Goal: Information Seeking & Learning: Learn about a topic

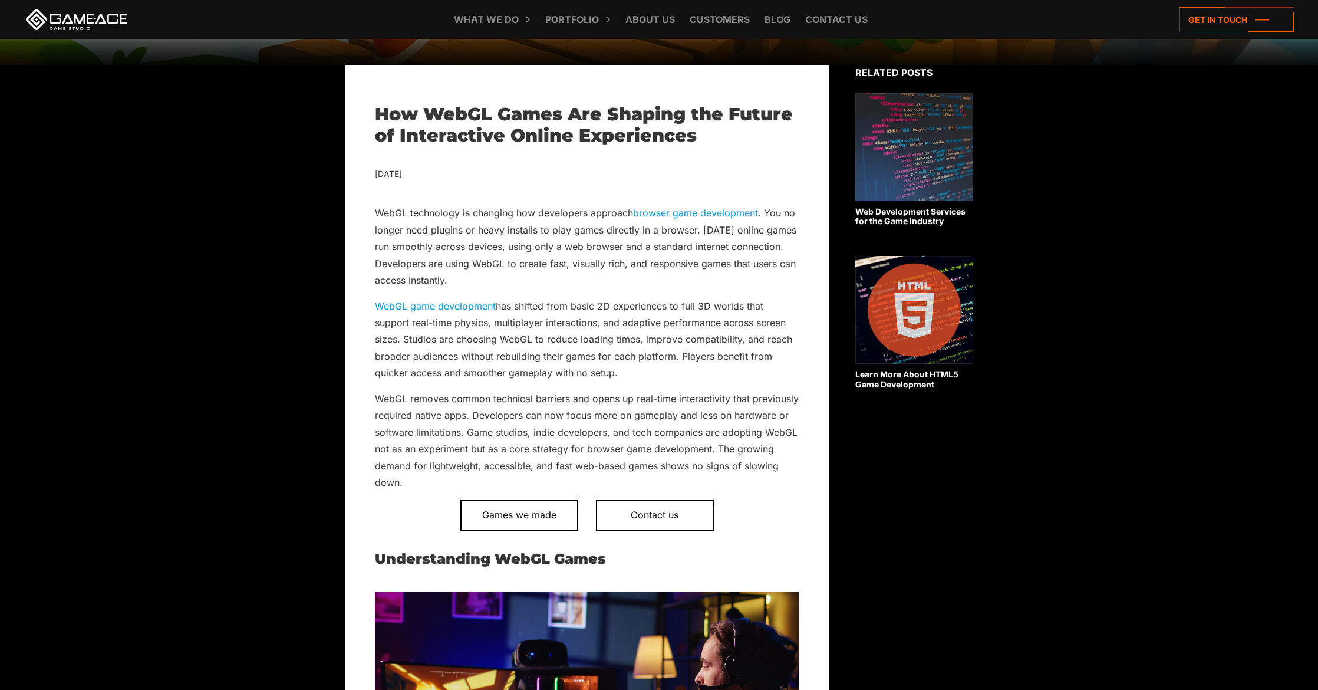
scroll to position [395, 0]
drag, startPoint x: 376, startPoint y: 110, endPoint x: 423, endPoint y: 180, distance: 84.5
copy div "How WebGL Games Are Shaping the Future of Interactive Online Experiences July 1…"
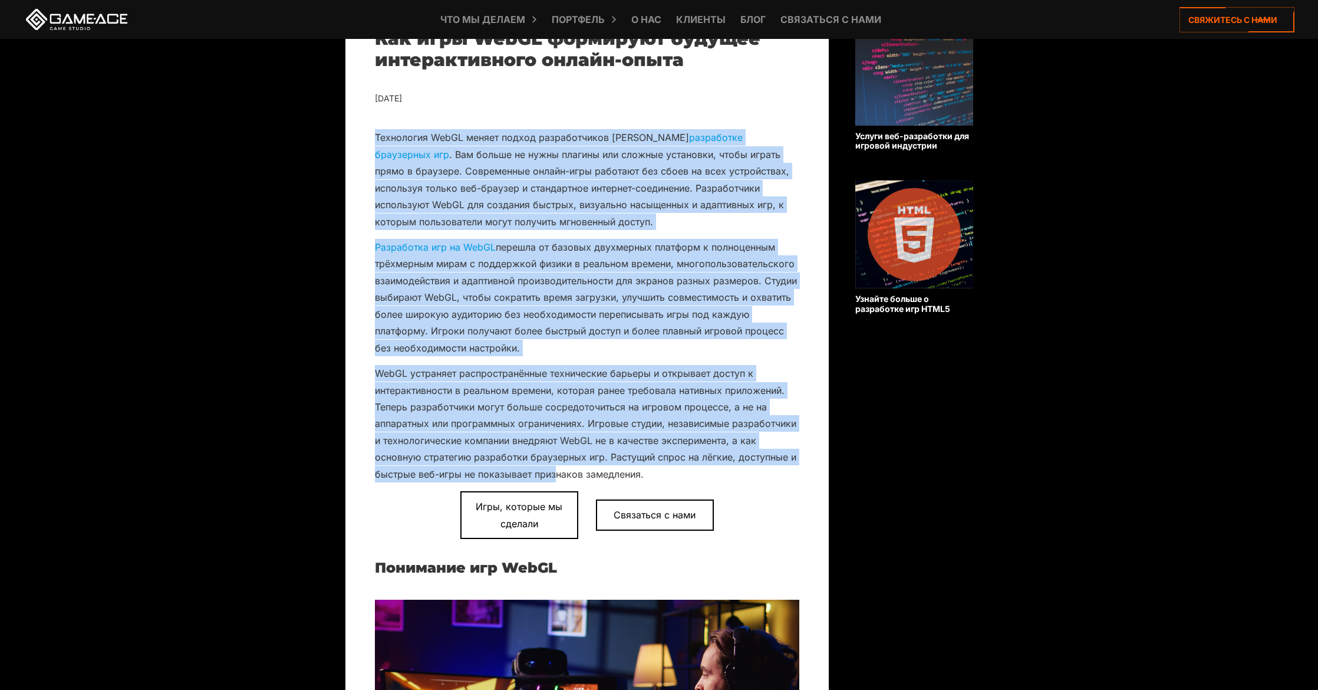
scroll to position [472, 0]
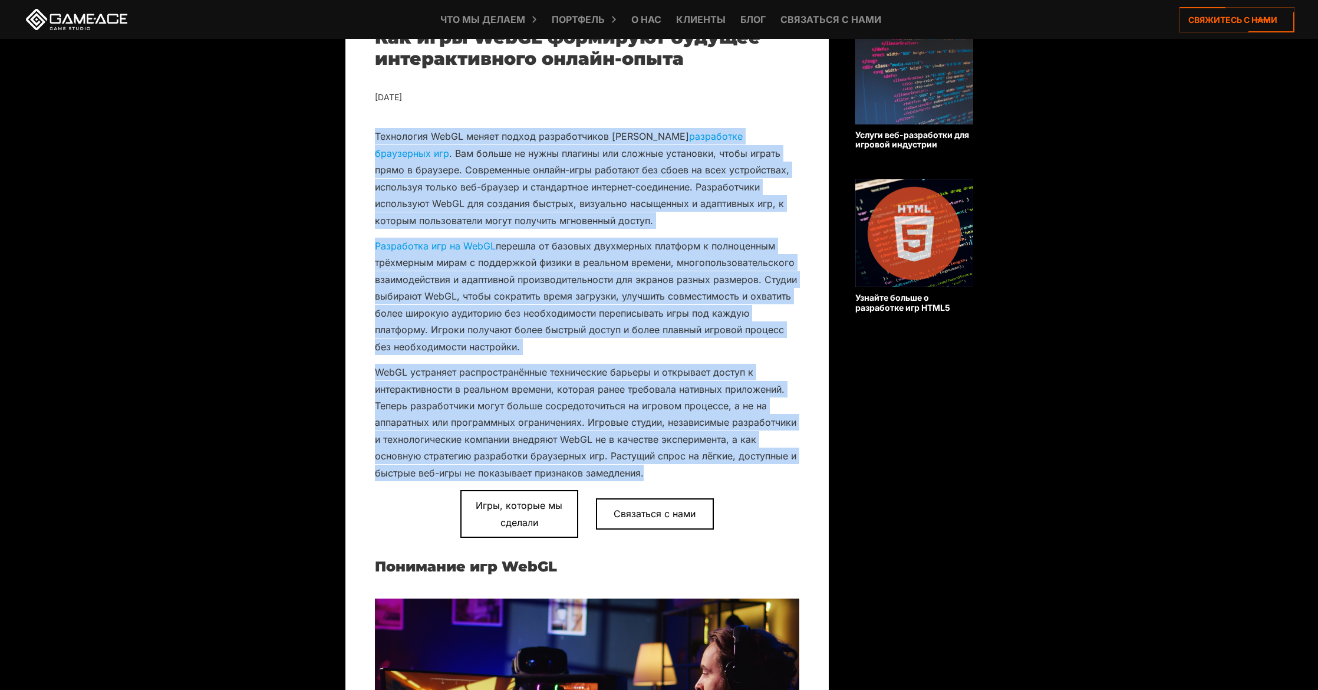
drag, startPoint x: 364, startPoint y: 200, endPoint x: 668, endPoint y: 473, distance: 408.2
copy div "Технология WebGL меняет подход разработчиков к разработке браузерных игр . Вам …"
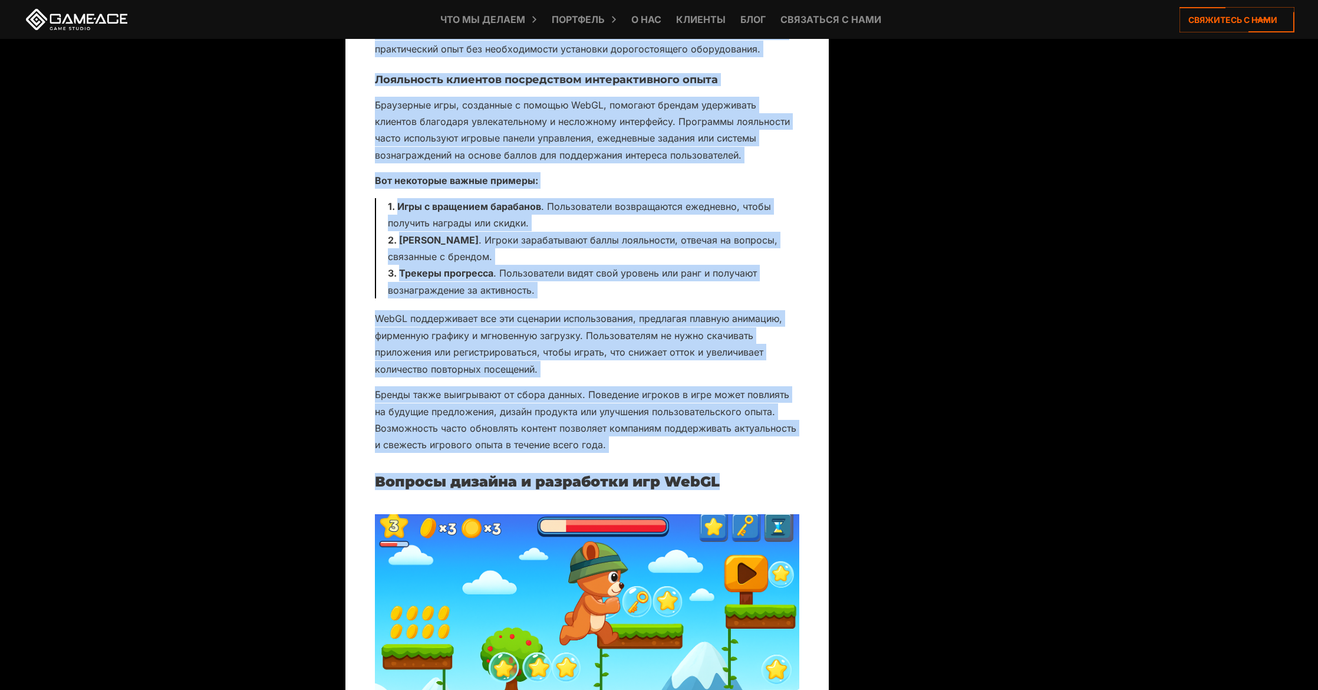
scroll to position [6776, 0]
drag, startPoint x: 368, startPoint y: 397, endPoint x: 740, endPoint y: 502, distance: 386.4
copy div "Игры WebGL запускаются непосредственно в браузере без необходимости использован…"
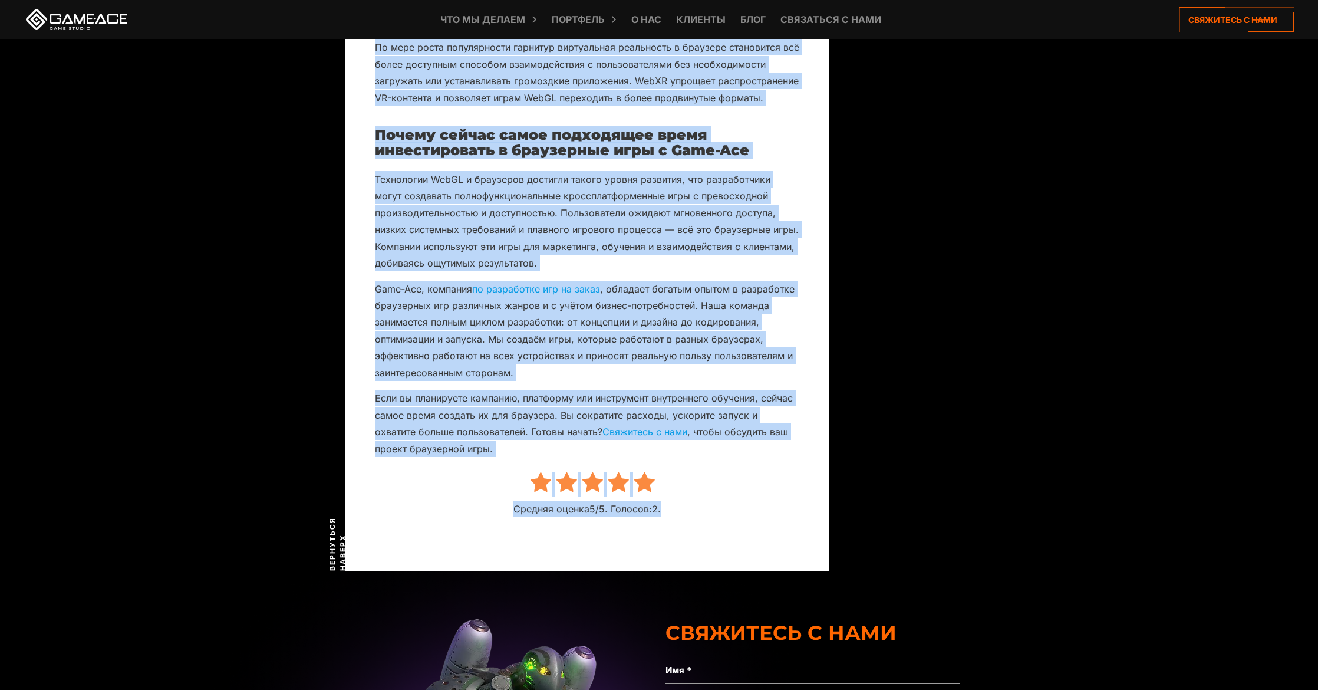
scroll to position [10199, 0]
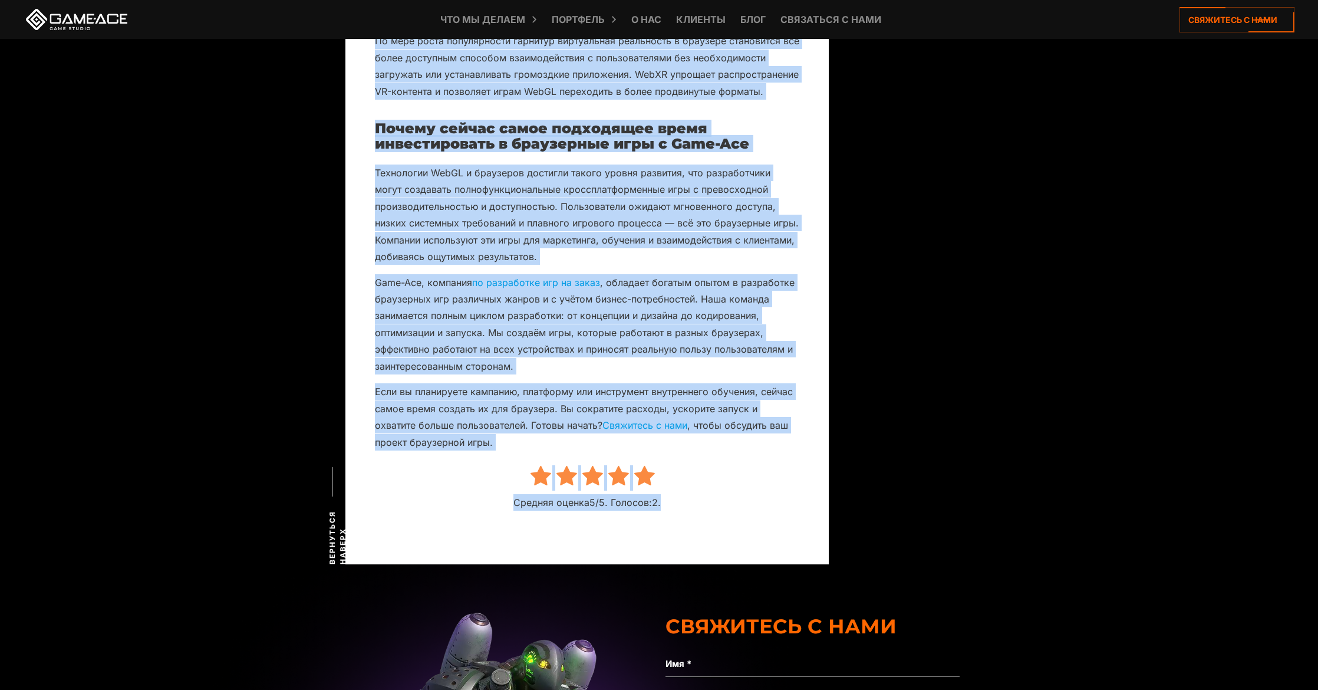
drag, startPoint x: 374, startPoint y: 331, endPoint x: 490, endPoint y: 513, distance: 215.6
copy div "Создание эффективных игр на WebGL требует внимания к производительности, совмес…"
click at [682, 372] on font ", обладает богатым опытом в разработке браузерных игр различных жанров и с учёт…" at bounding box center [585, 323] width 420 height 95
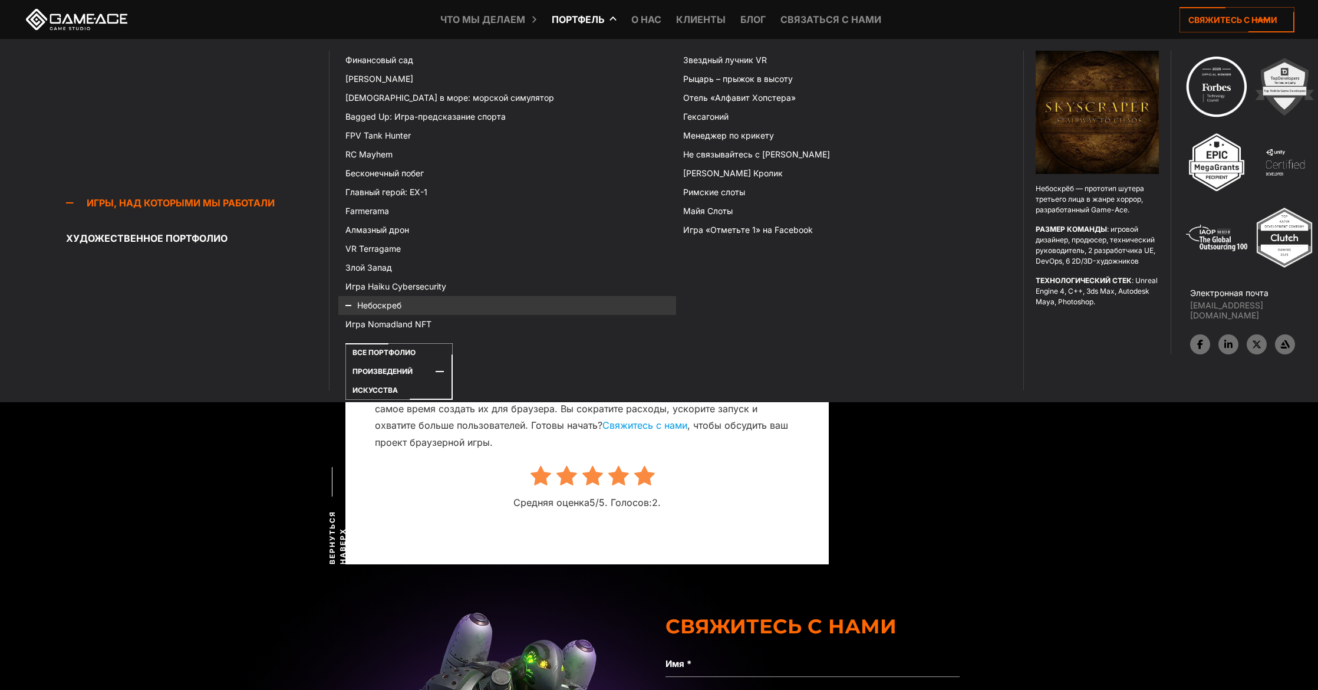
click at [376, 308] on font "Небоскреб" at bounding box center [379, 305] width 44 height 10
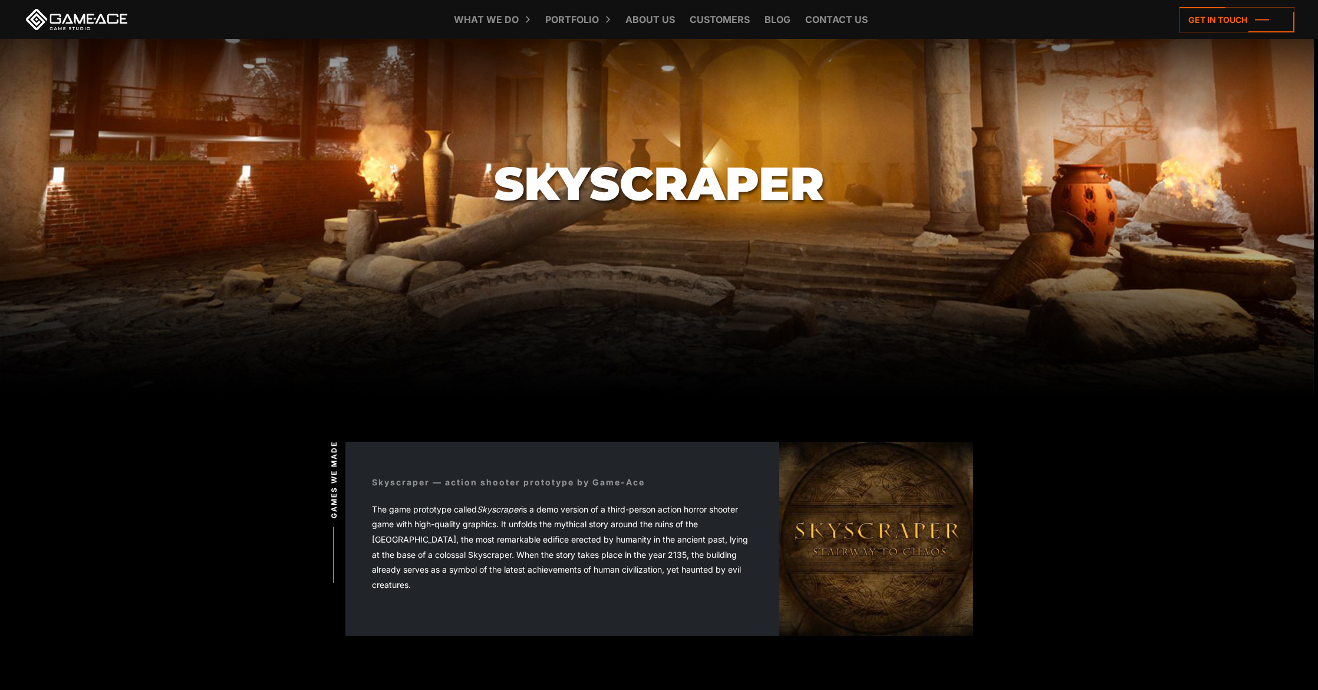
scroll to position [84, 0]
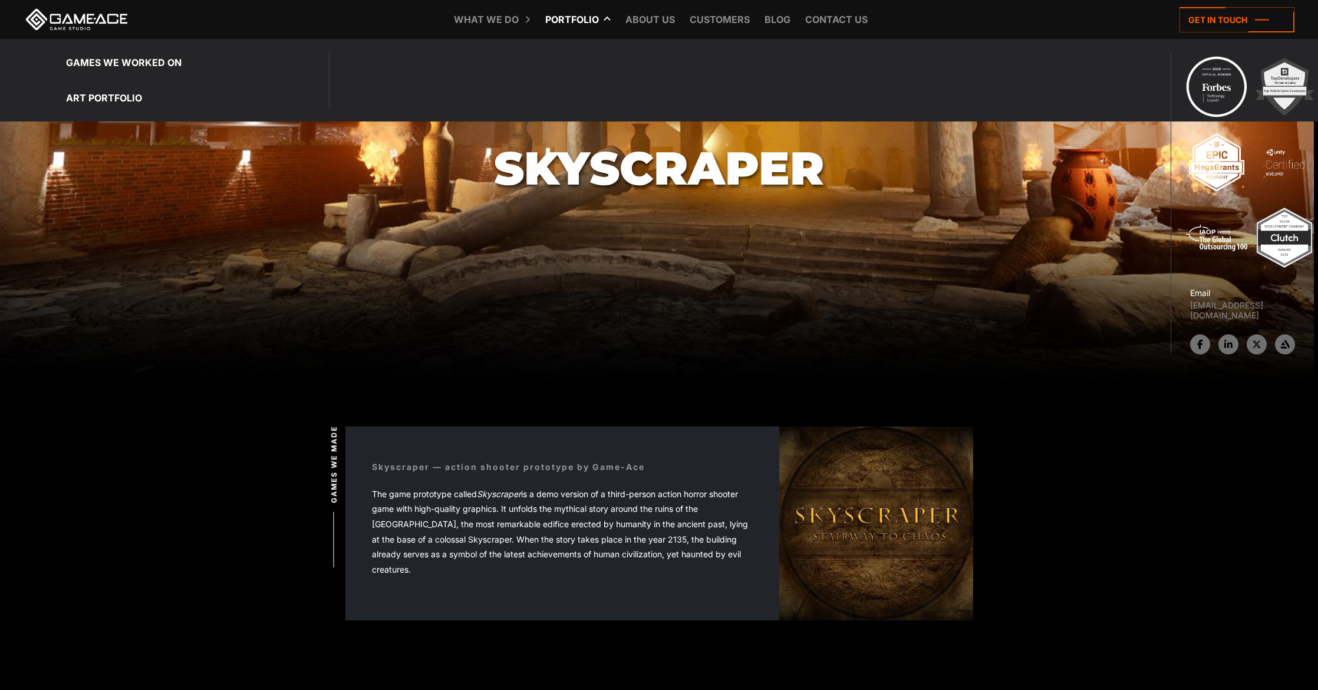
click at [581, 19] on link "Portfolio" at bounding box center [571, 19] width 65 height 39
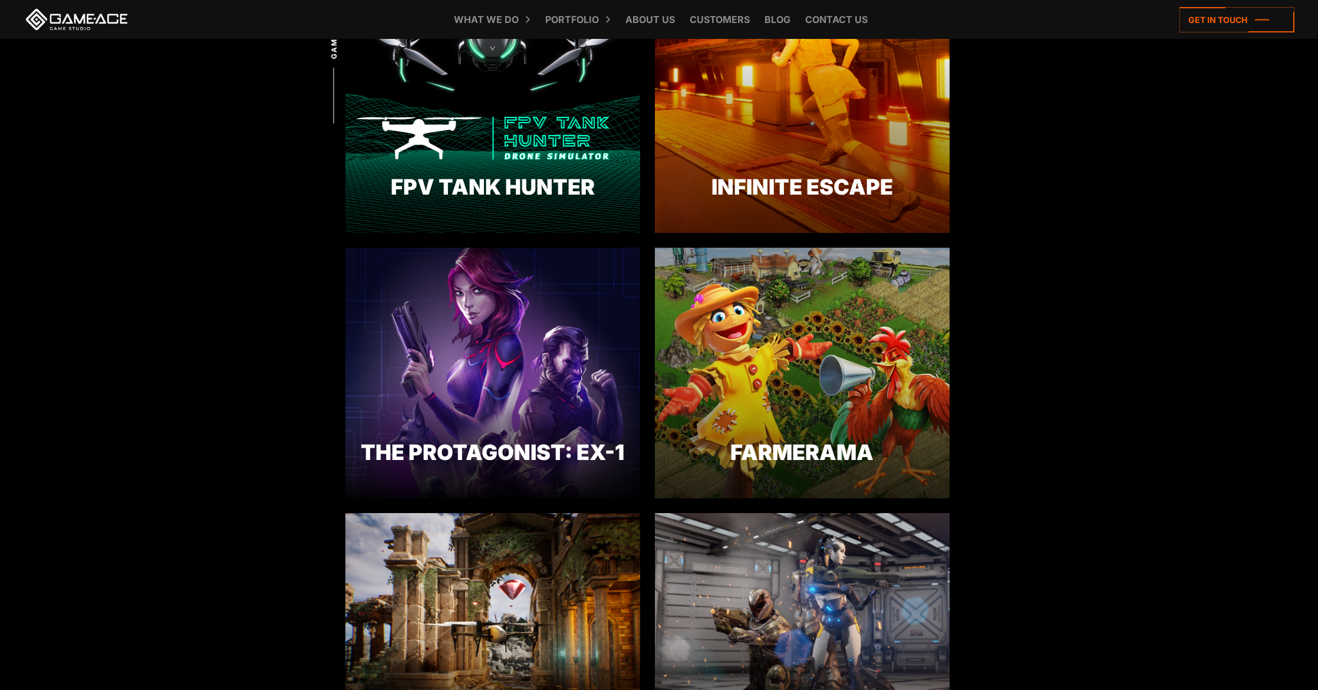
scroll to position [566, 0]
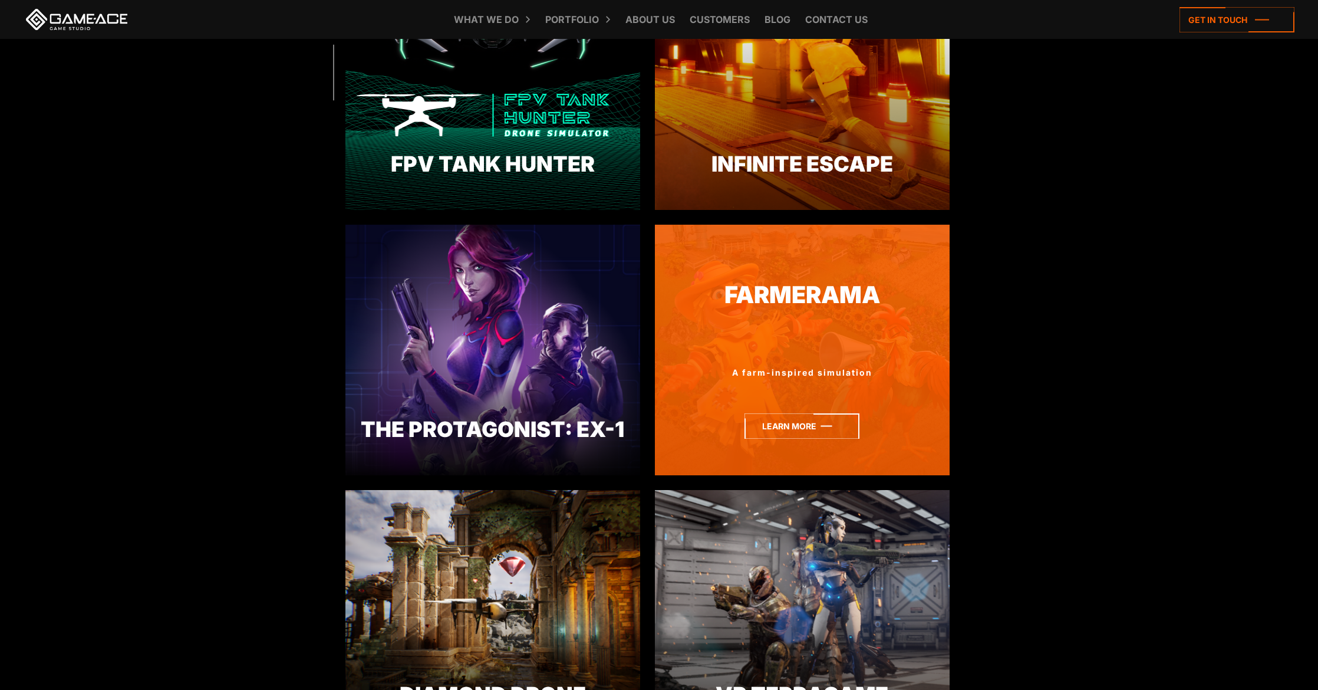
click at [785, 426] on icon at bounding box center [801, 425] width 115 height 25
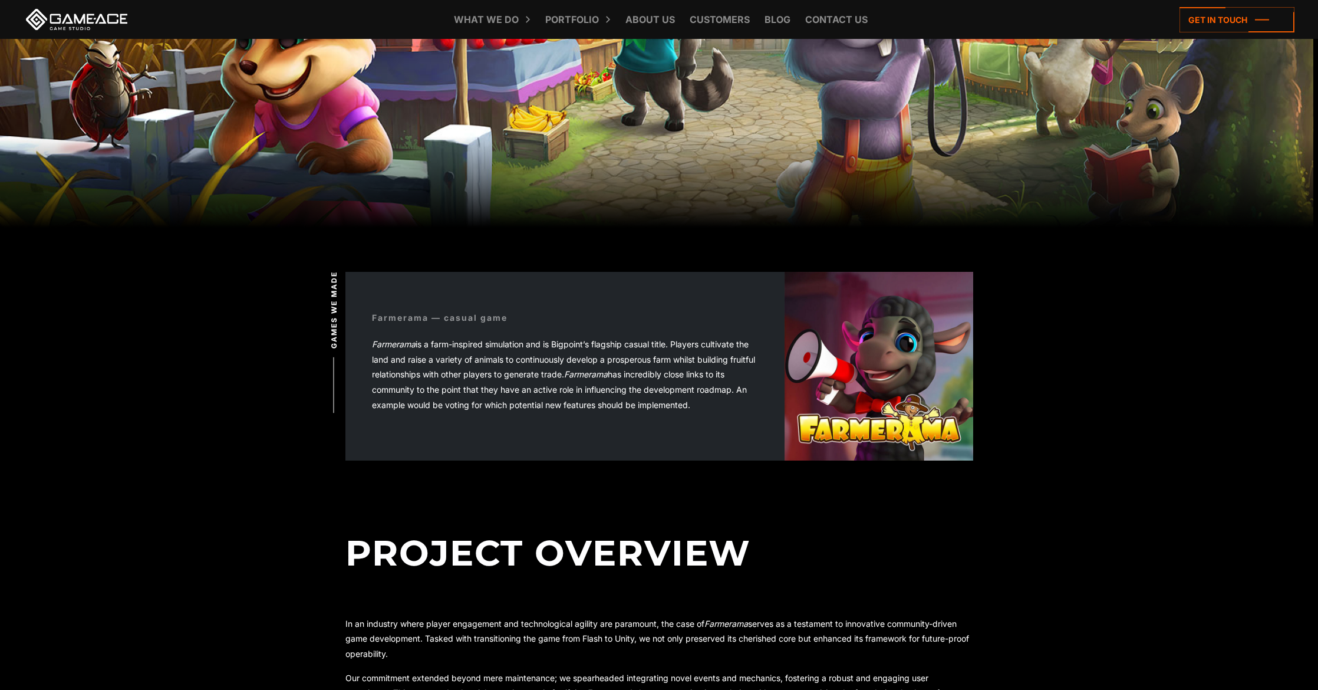
scroll to position [236, 0]
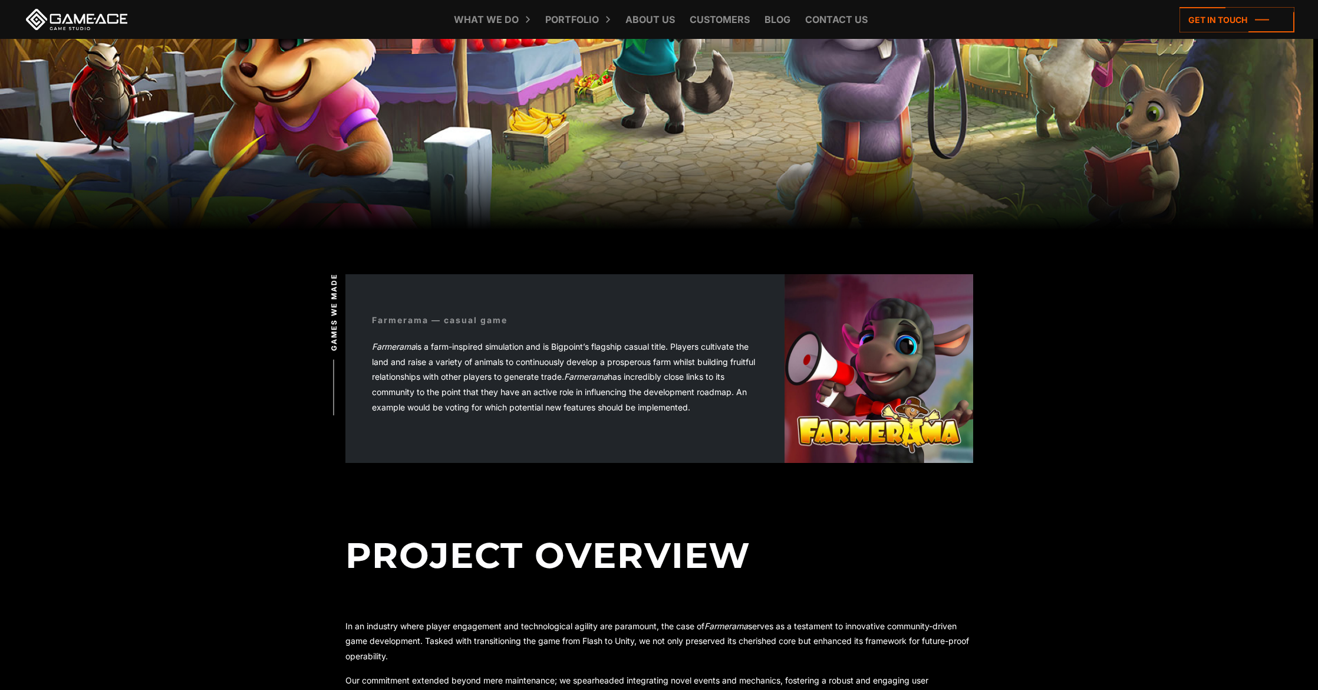
click at [608, 375] on em "Farmerama" at bounding box center [586, 376] width 44 height 10
click at [640, 320] on div "Farmerama — casual game Farmerama is a farm-inspired simulation and is Bigpoint…" at bounding box center [564, 368] width 439 height 163
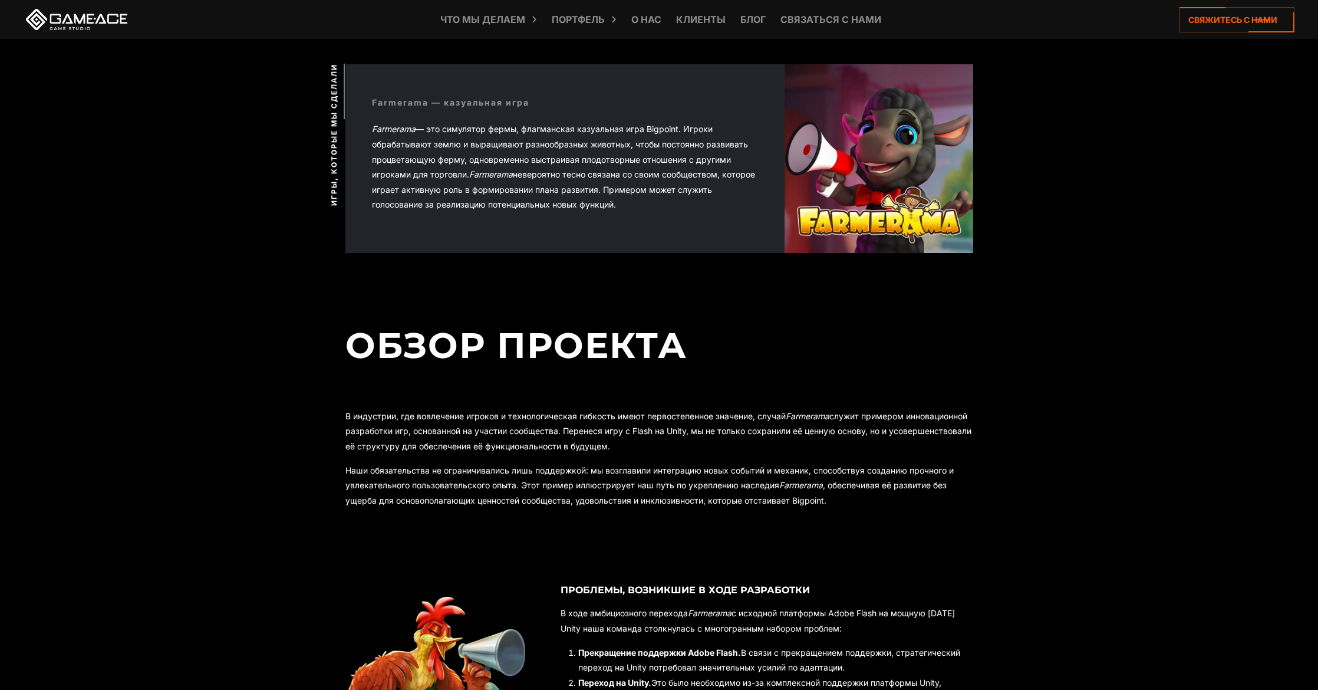
scroll to position [0, 0]
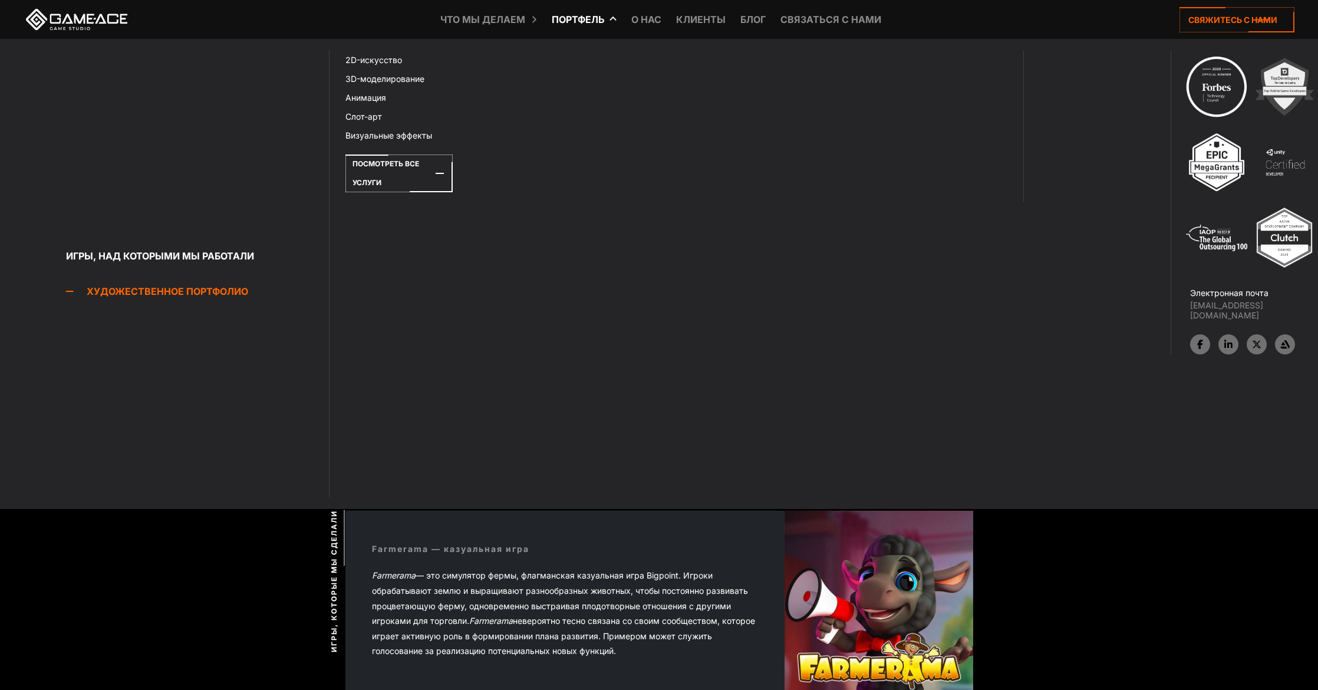
click at [178, 282] on link "Художественное портфолио" at bounding box center [197, 291] width 263 height 24
click at [374, 97] on font "Анимация" at bounding box center [377, 98] width 41 height 10
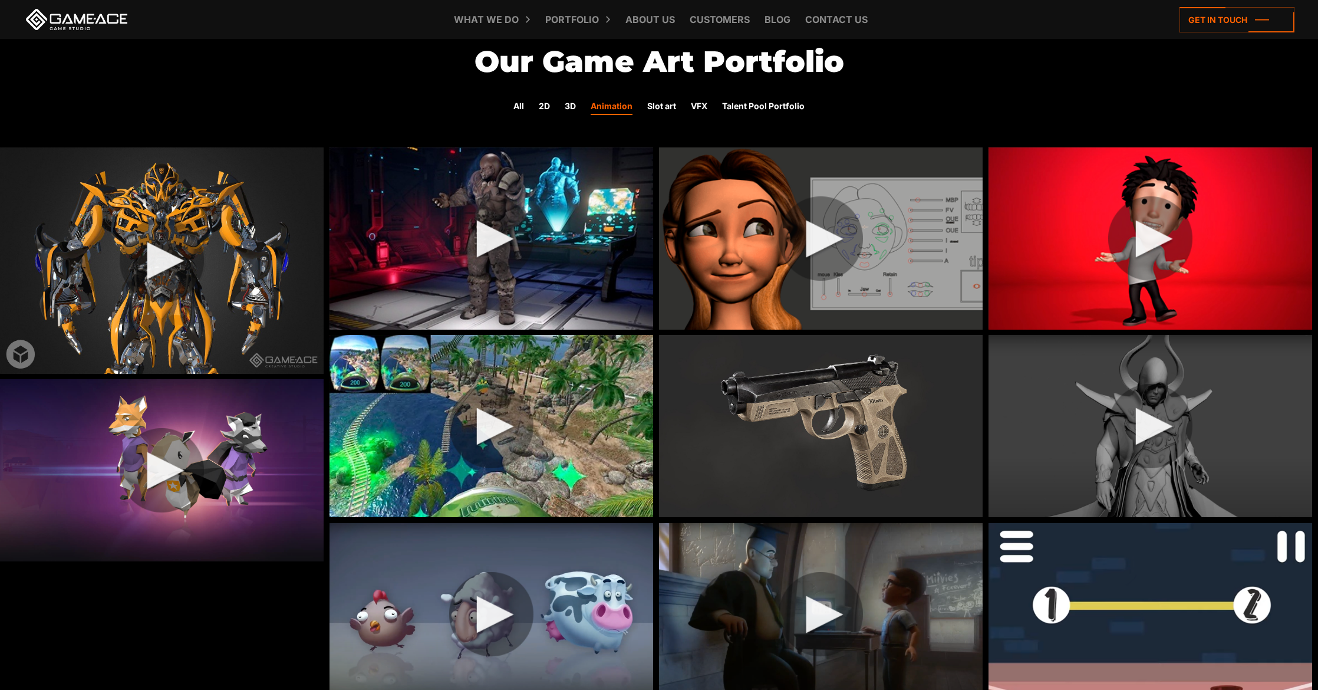
scroll to position [62, 0]
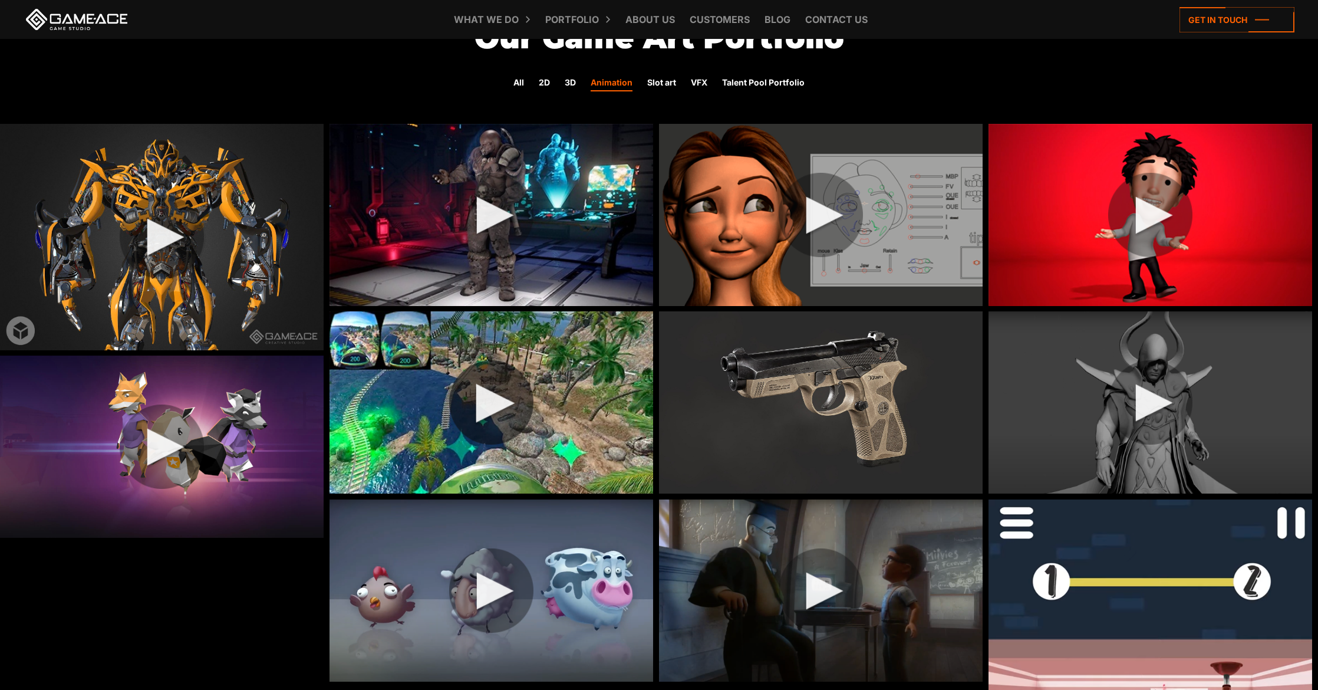
click at [501, 420] on img at bounding box center [491, 402] width 324 height 182
click at [490, 408] on img at bounding box center [491, 402] width 324 height 182
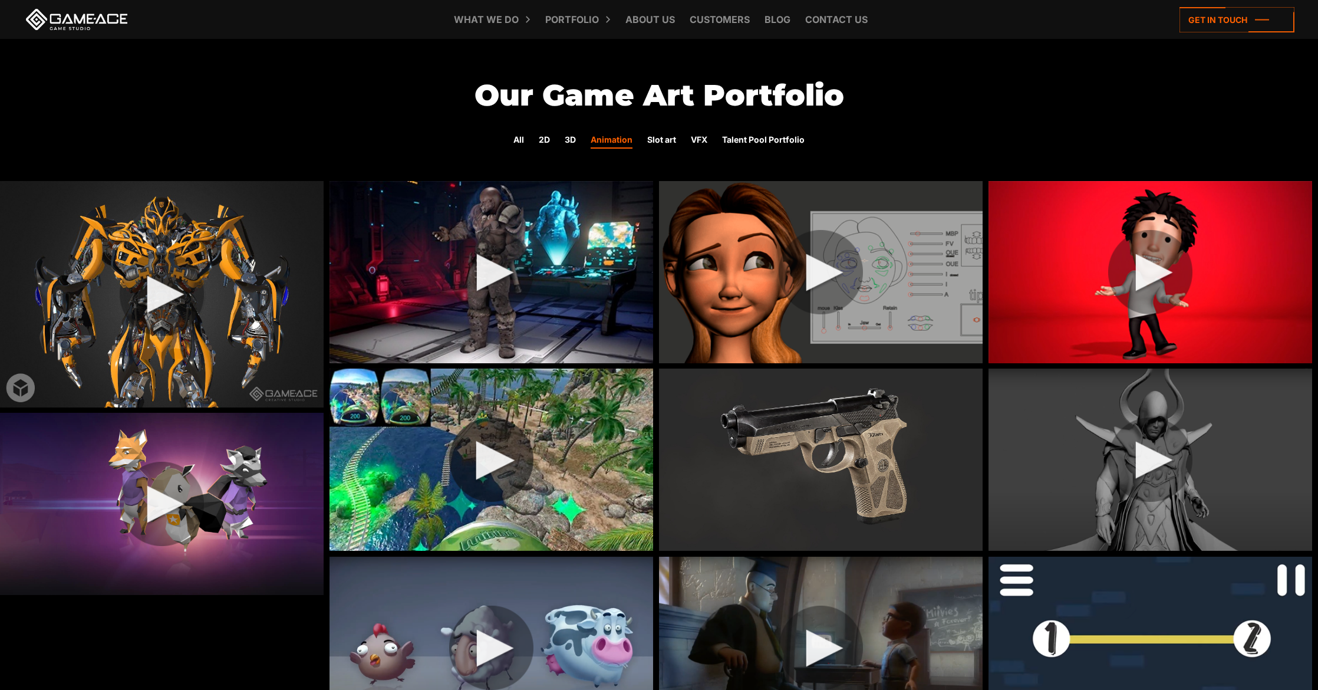
scroll to position [0, 0]
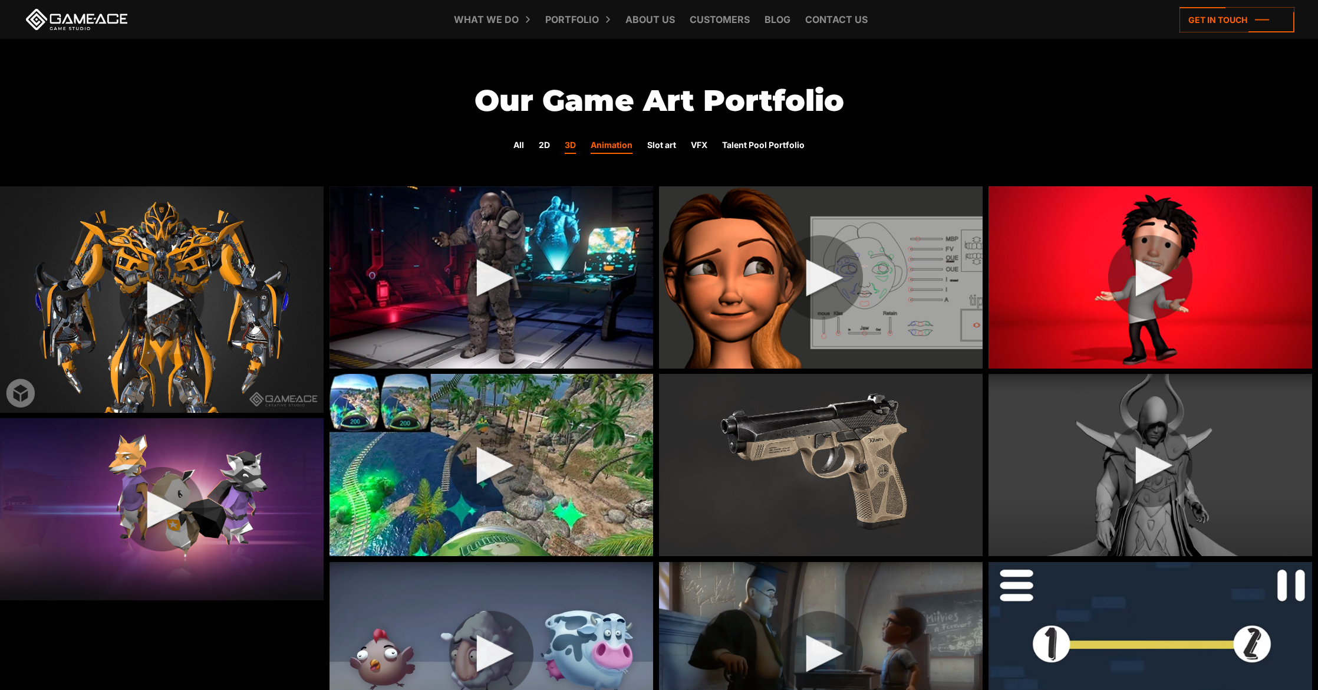
click at [569, 143] on link "3D" at bounding box center [570, 145] width 11 height 15
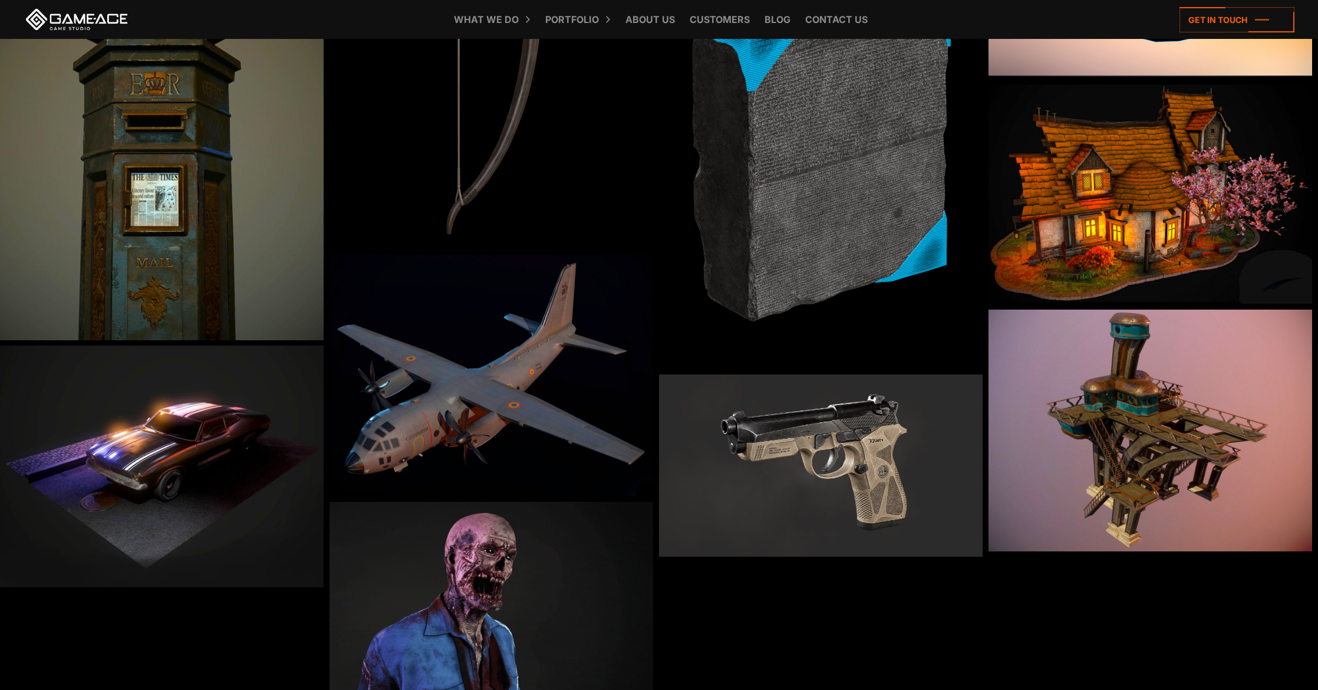
scroll to position [2089, 0]
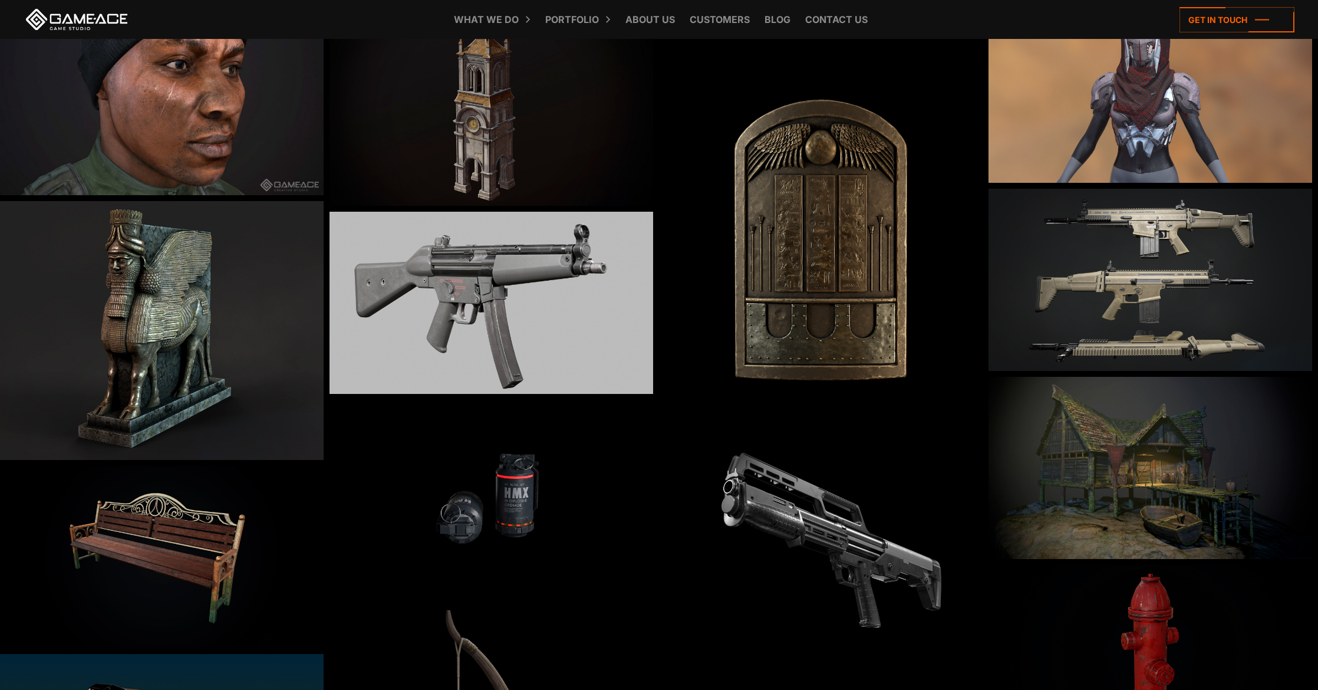
scroll to position [1432, 0]
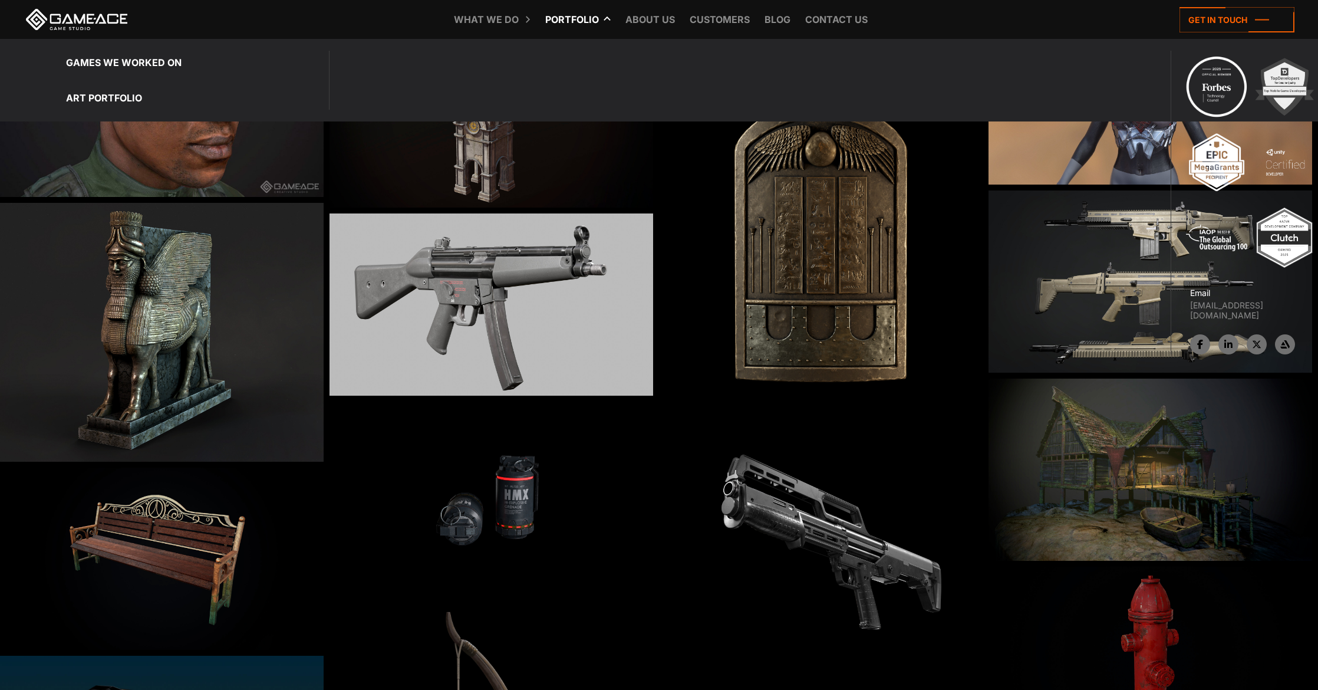
click at [587, 22] on link "Portfolio" at bounding box center [571, 19] width 65 height 39
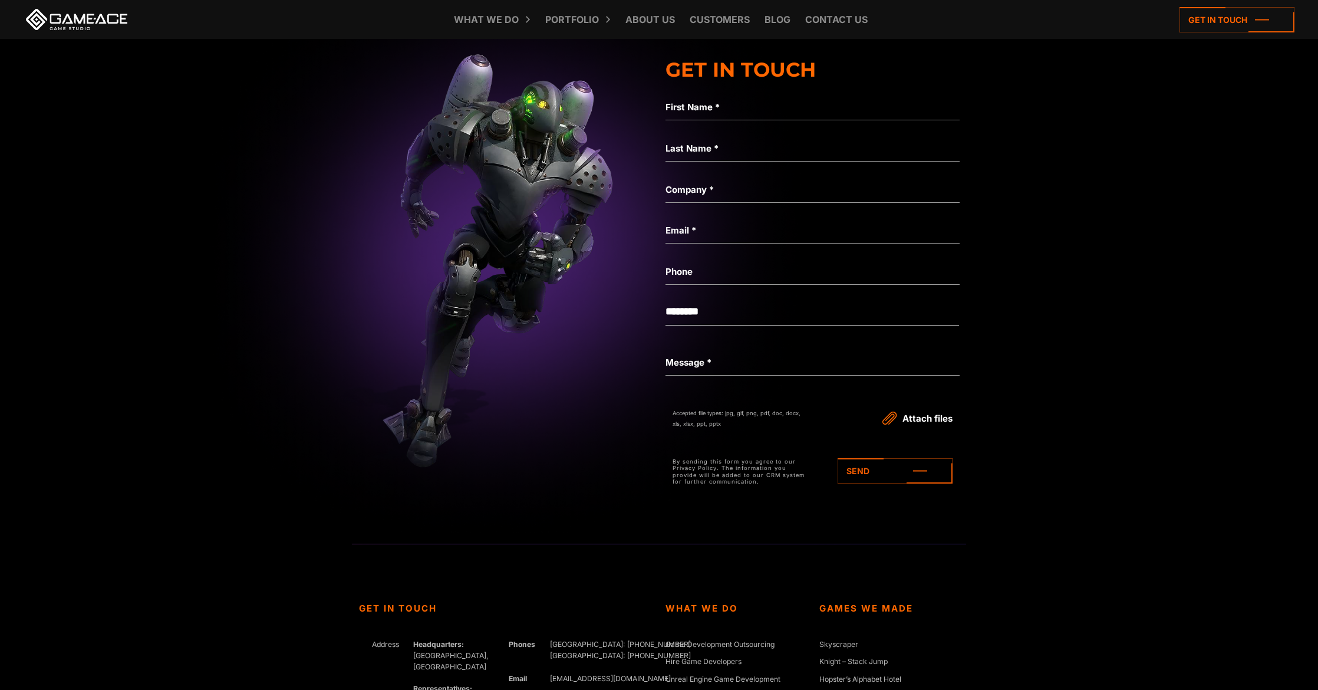
scroll to position [4104, 0]
